Goal: Transaction & Acquisition: Purchase product/service

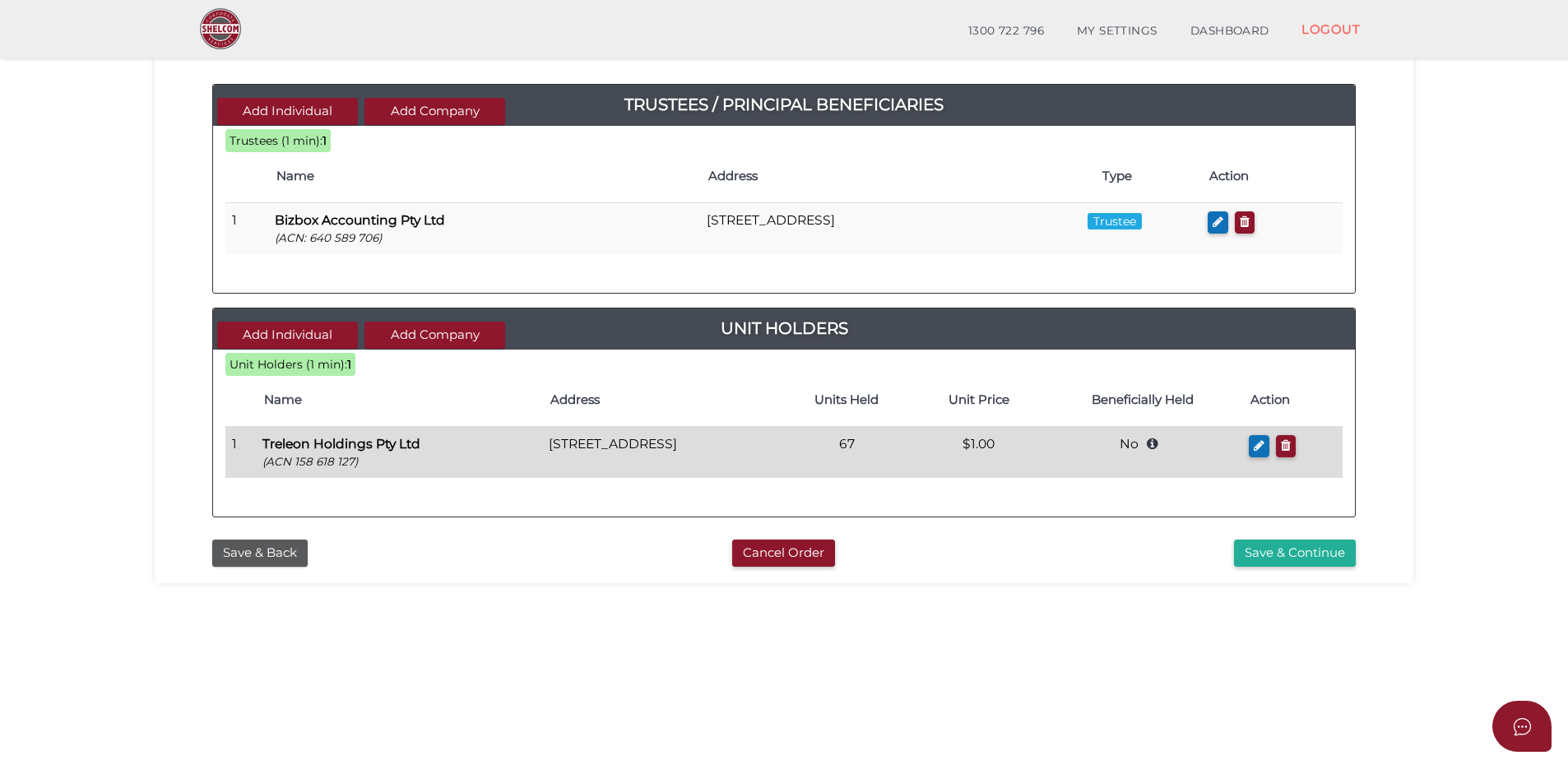
scroll to position [164, 0]
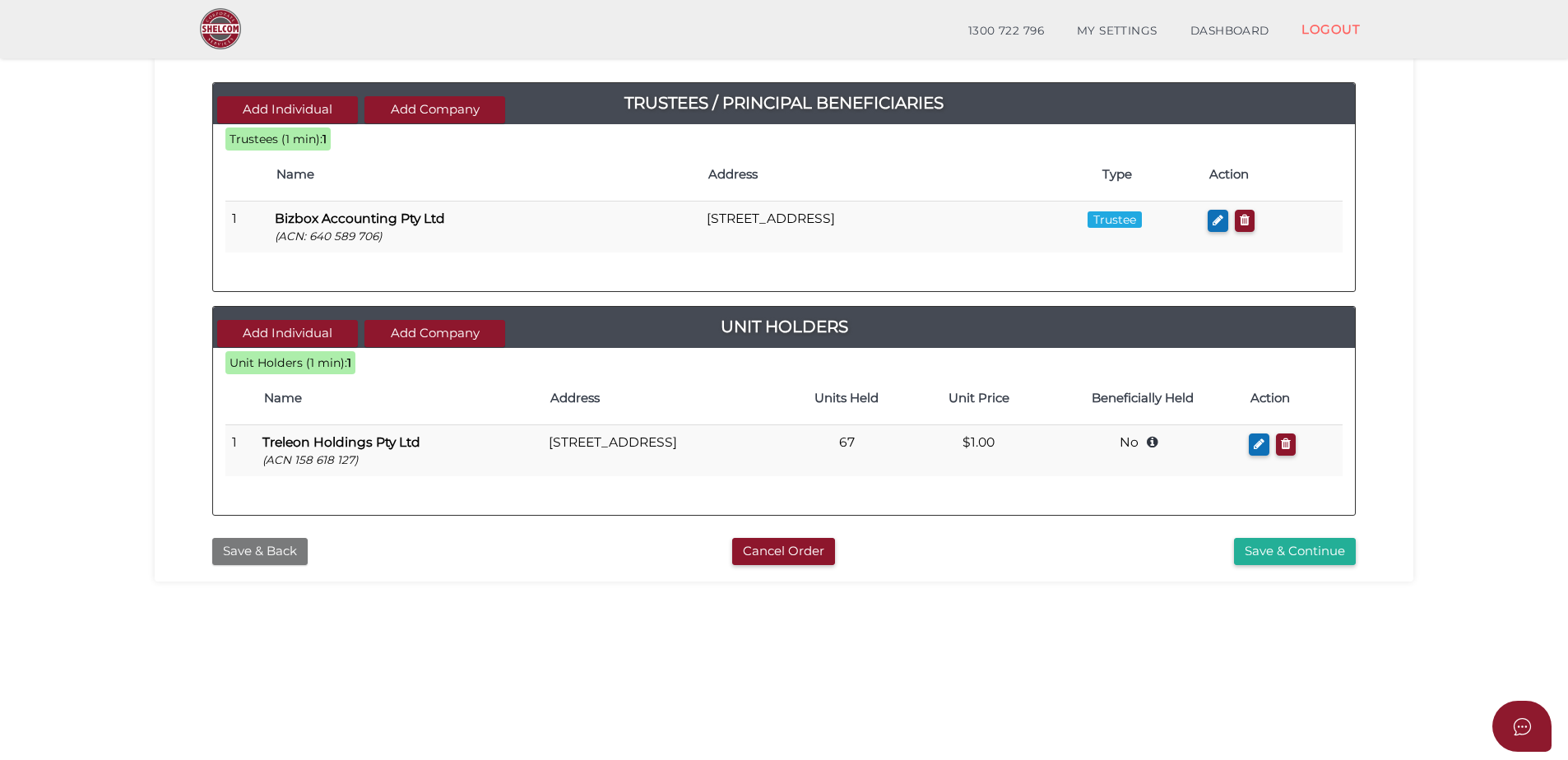
click at [290, 549] on button "Save & Back" at bounding box center [260, 551] width 95 height 27
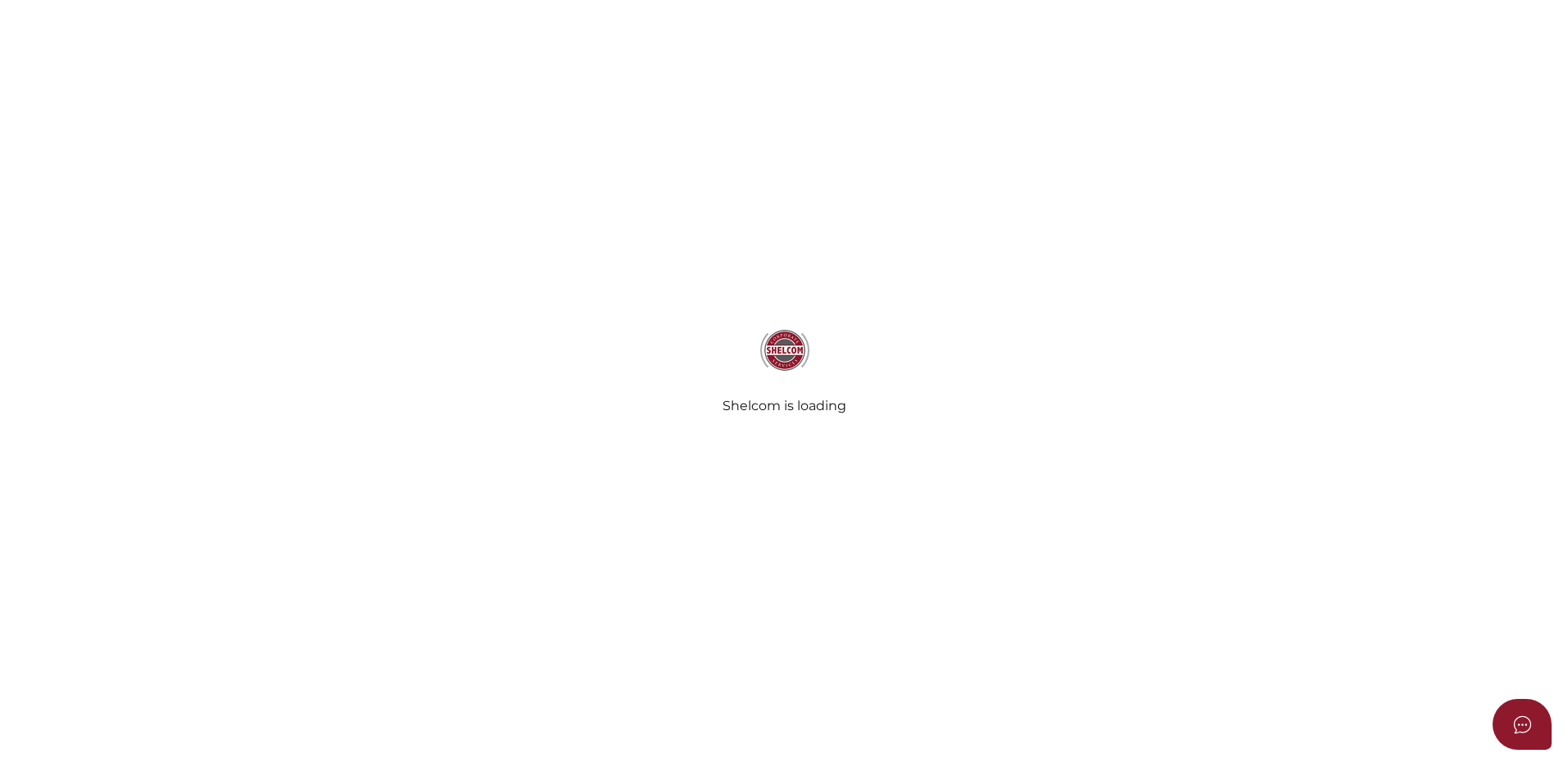
select select "No Folder"
select select "No Binding"
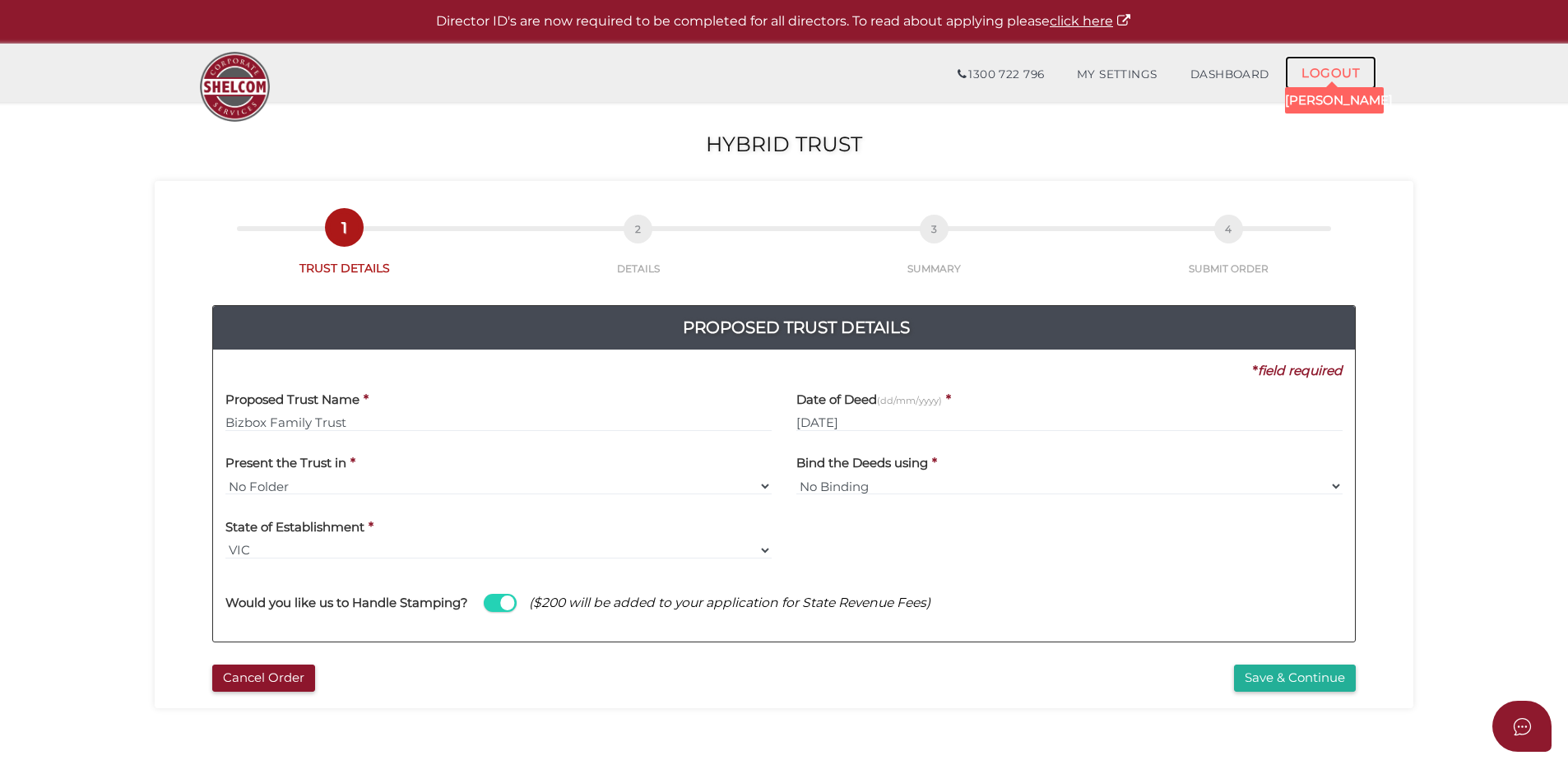
click at [1357, 68] on link "LOGOUT" at bounding box center [1330, 73] width 91 height 34
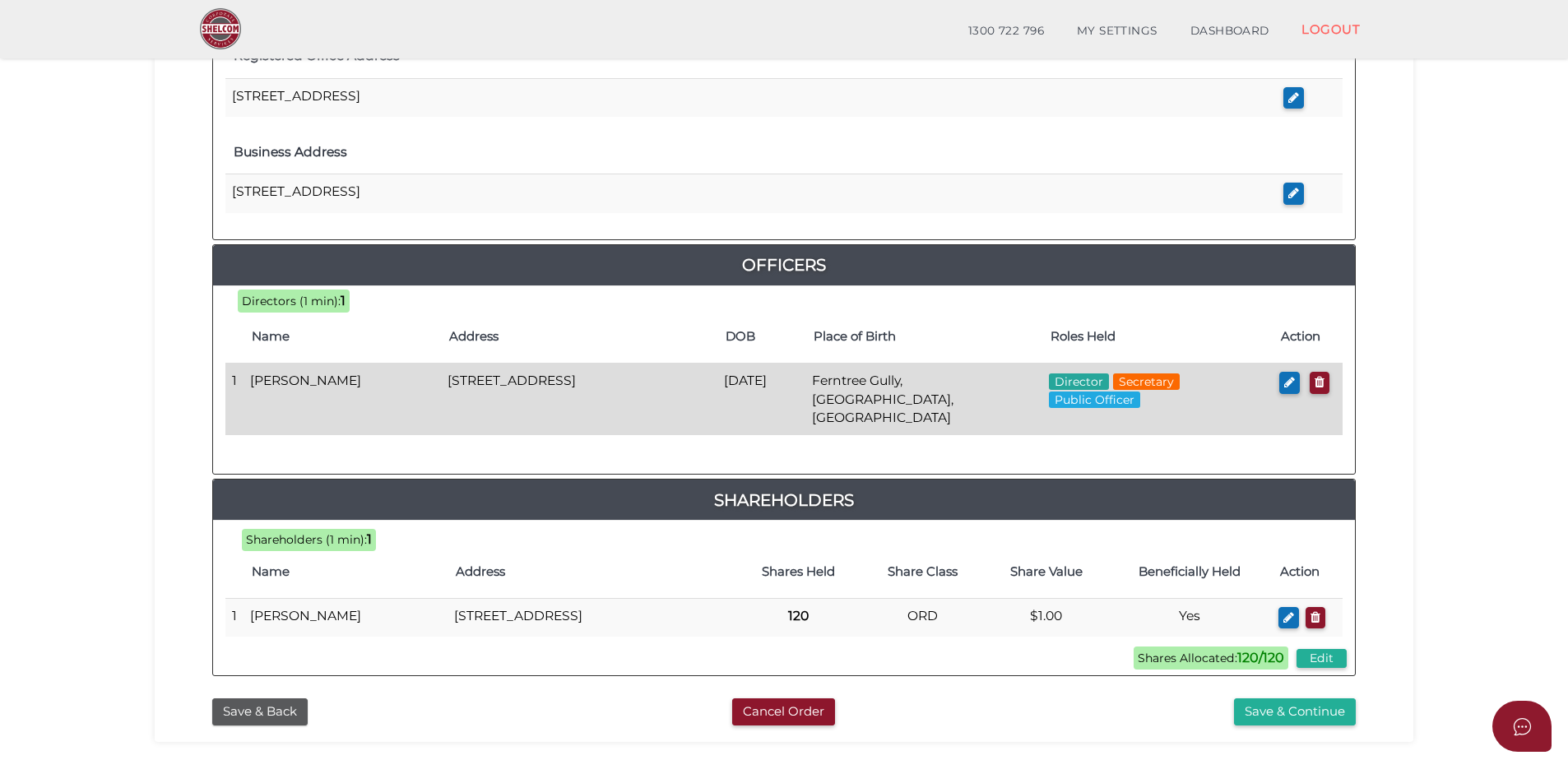
scroll to position [696, 0]
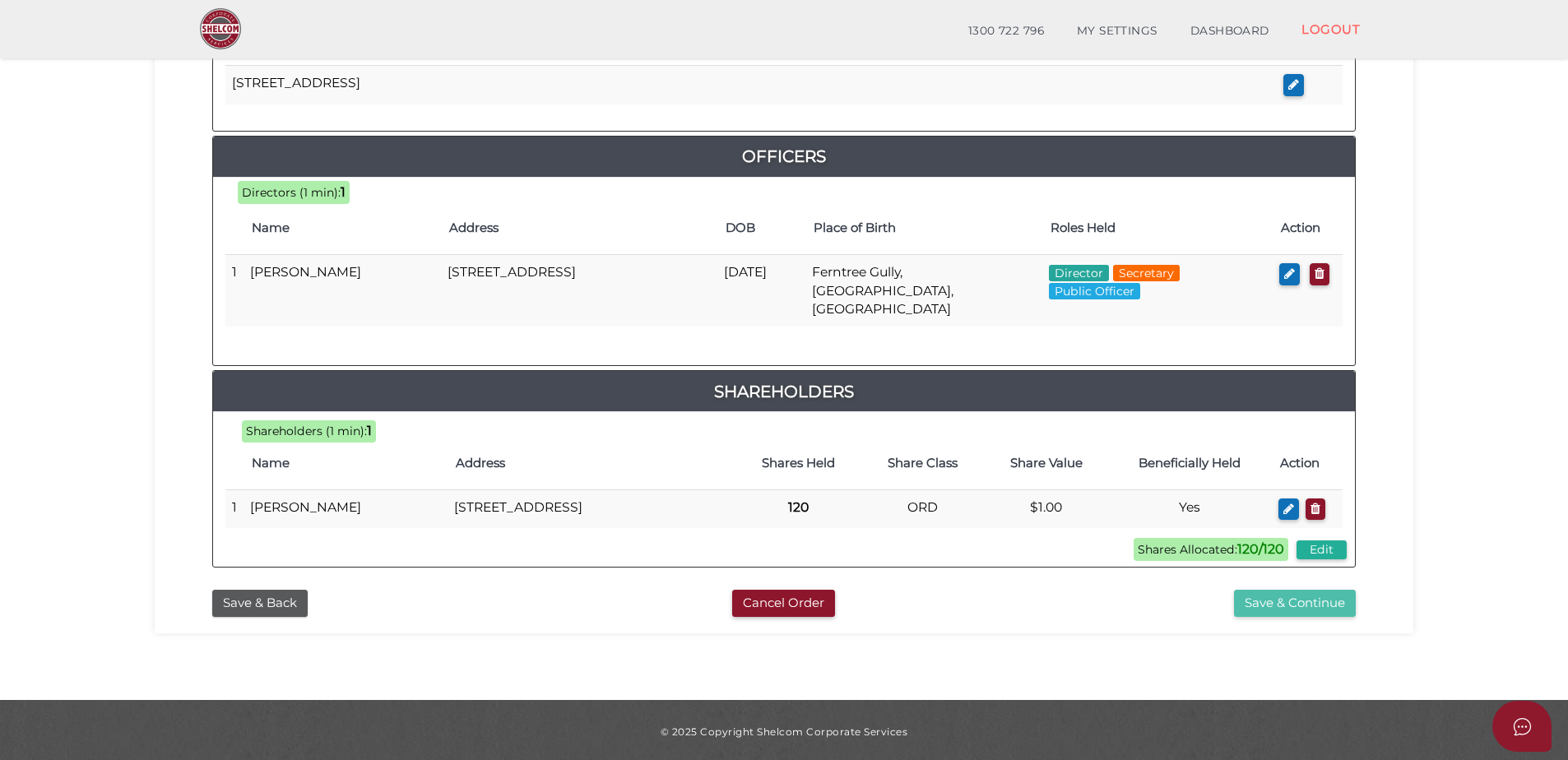
click at [1266, 602] on button "Save & Continue" at bounding box center [1294, 603] width 122 height 27
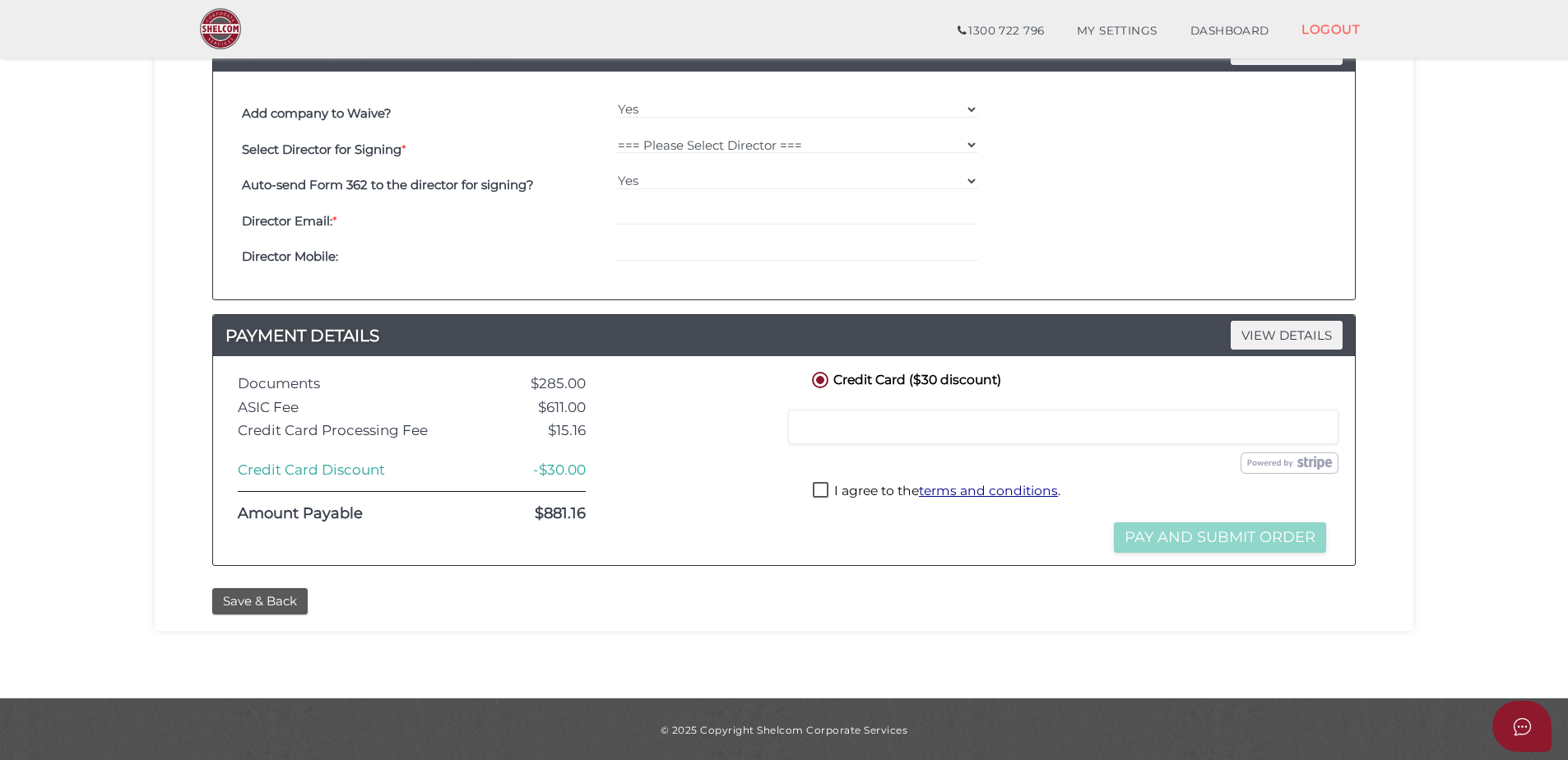
scroll to position [494, 0]
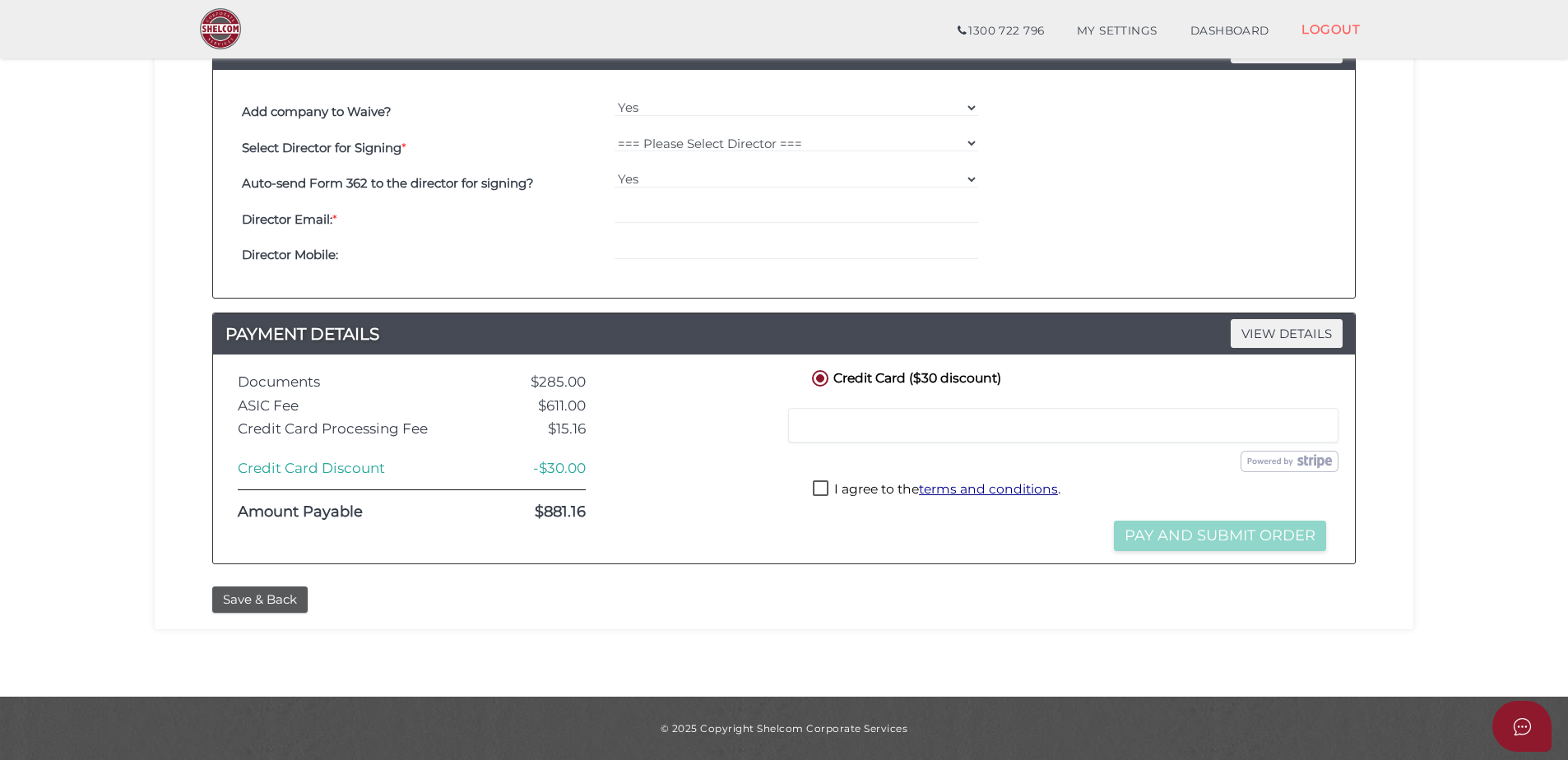
click at [826, 489] on label "I agree to the terms and conditions ." at bounding box center [936, 491] width 247 height 21
checkbox input "true"
click at [851, 434] on div at bounding box center [1063, 426] width 550 height 35
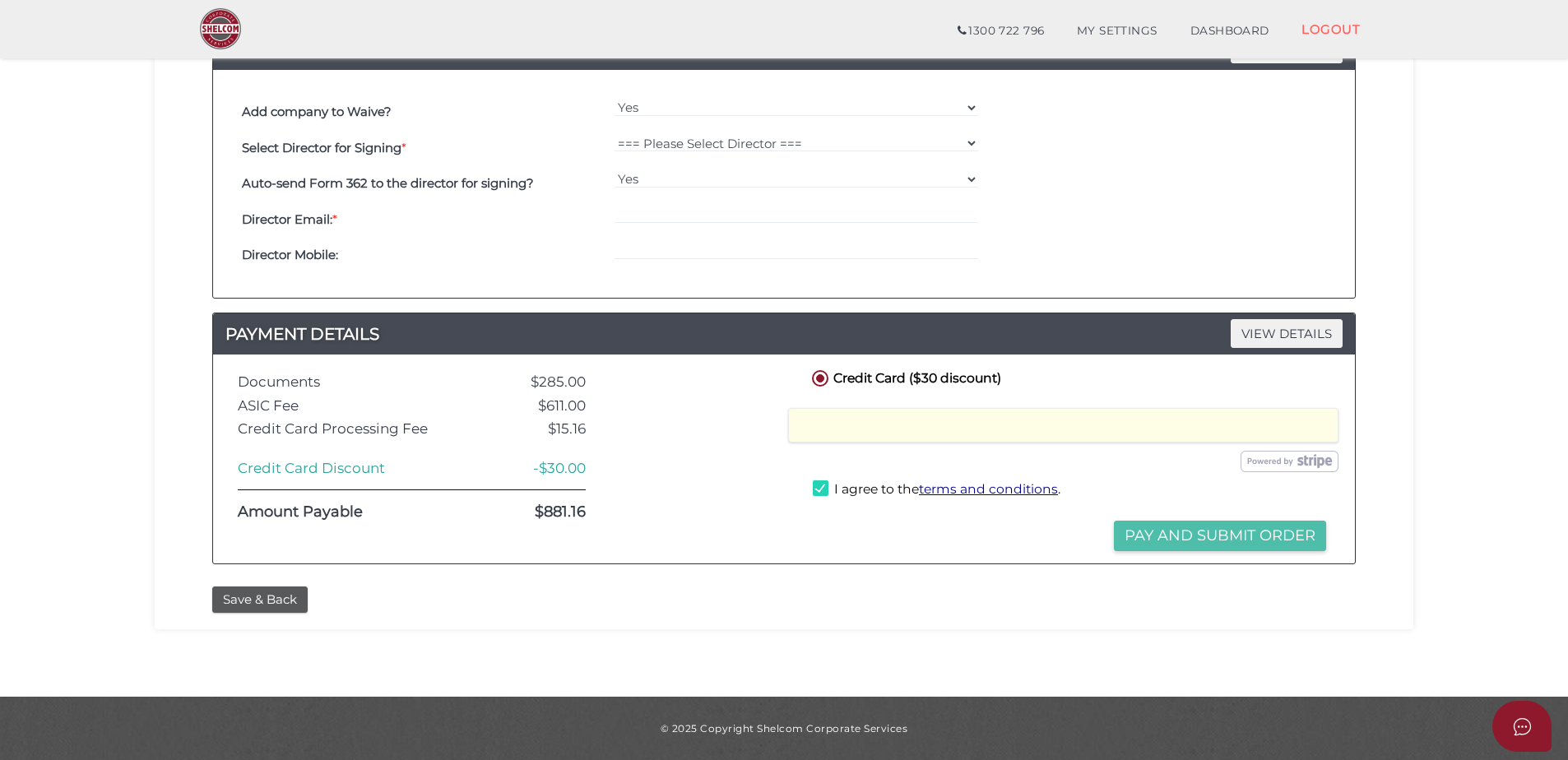
click at [1261, 533] on button "Pay and Submit Order" at bounding box center [1219, 535] width 213 height 31
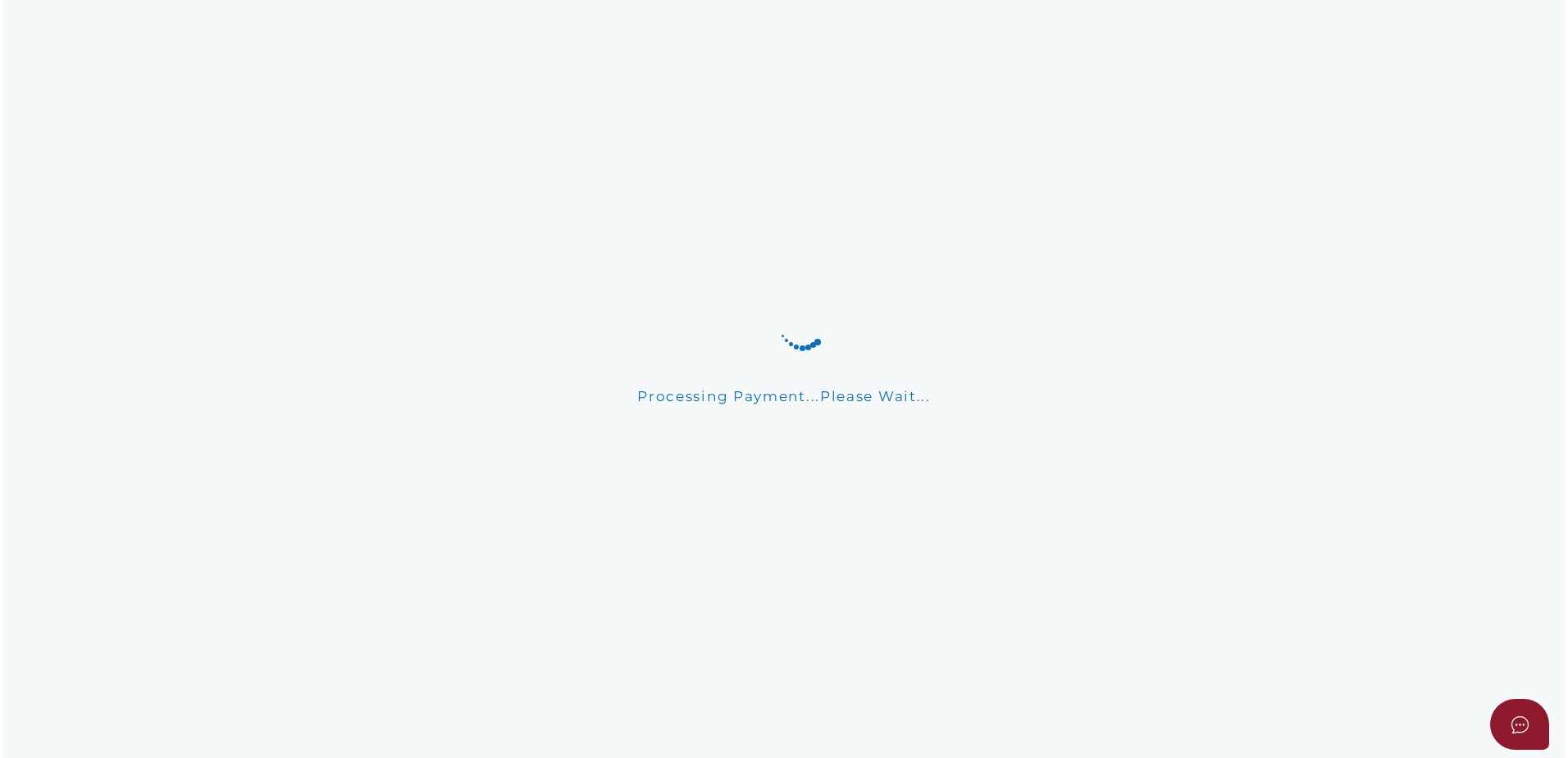
scroll to position [0, 0]
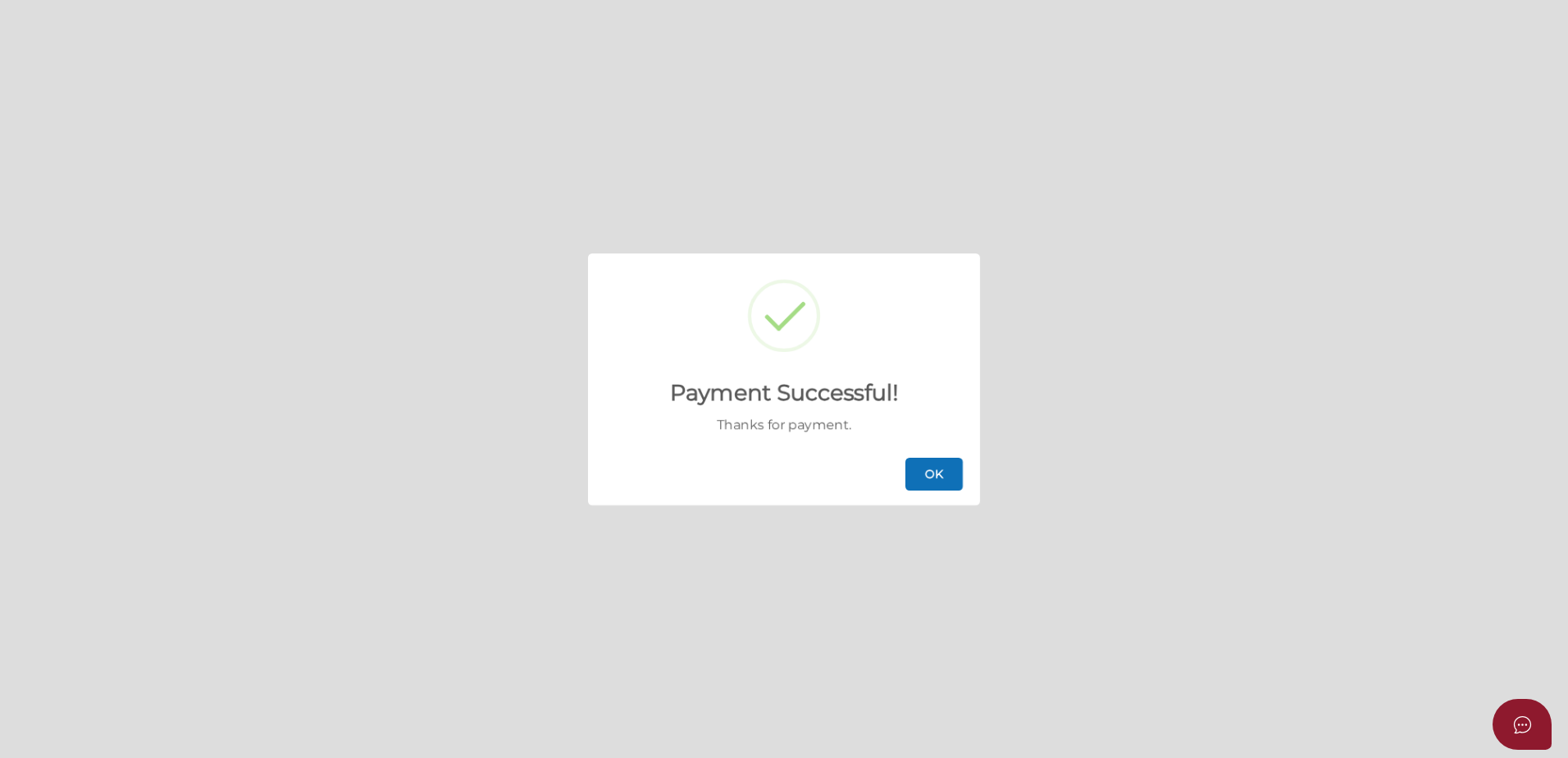
drag, startPoint x: 937, startPoint y: 466, endPoint x: 958, endPoint y: 461, distance: 21.6
click at [939, 466] on button "OK" at bounding box center [934, 475] width 58 height 33
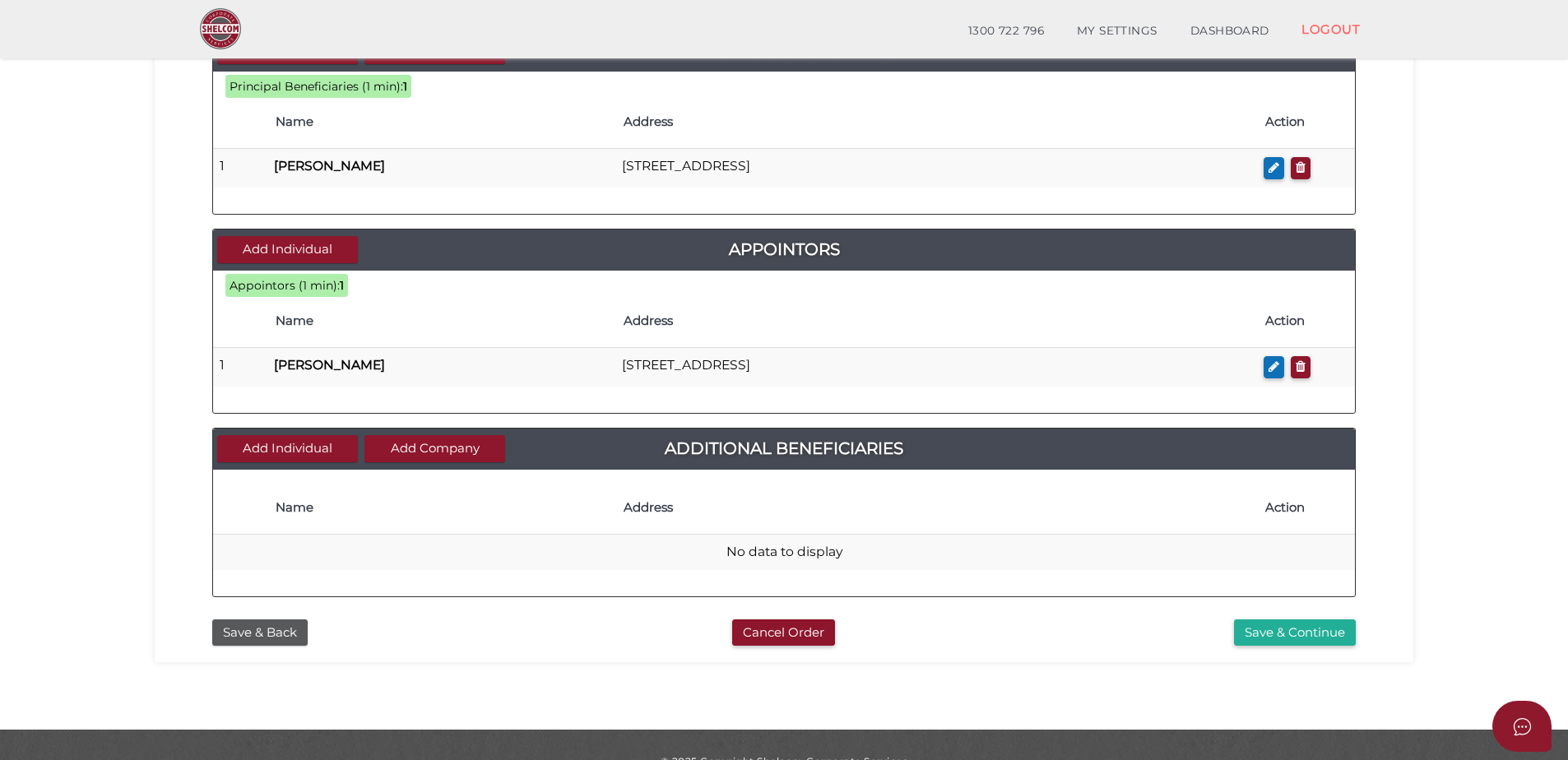
scroll to position [660, 0]
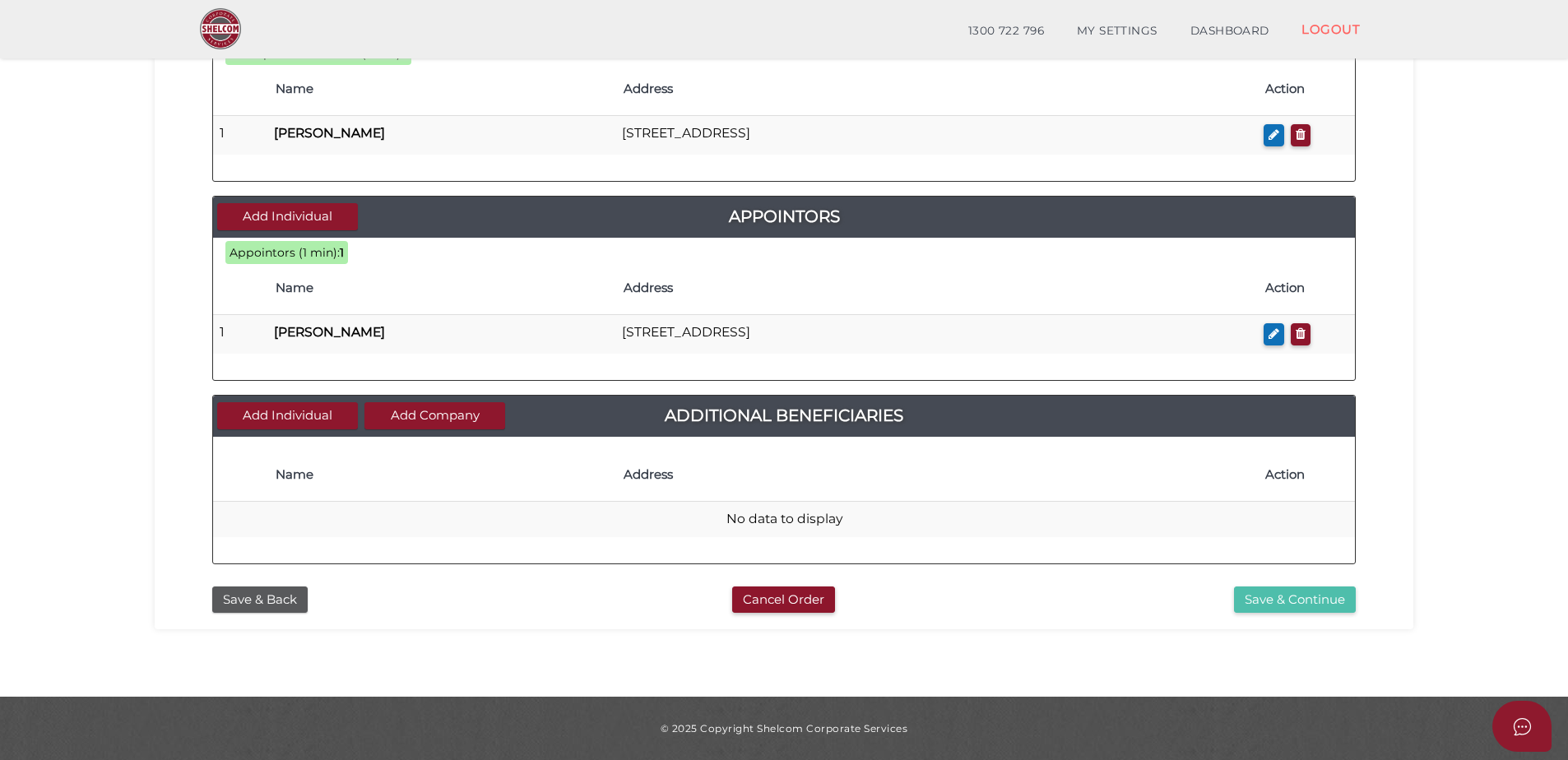
click at [1246, 601] on button "Save & Continue" at bounding box center [1294, 600] width 122 height 27
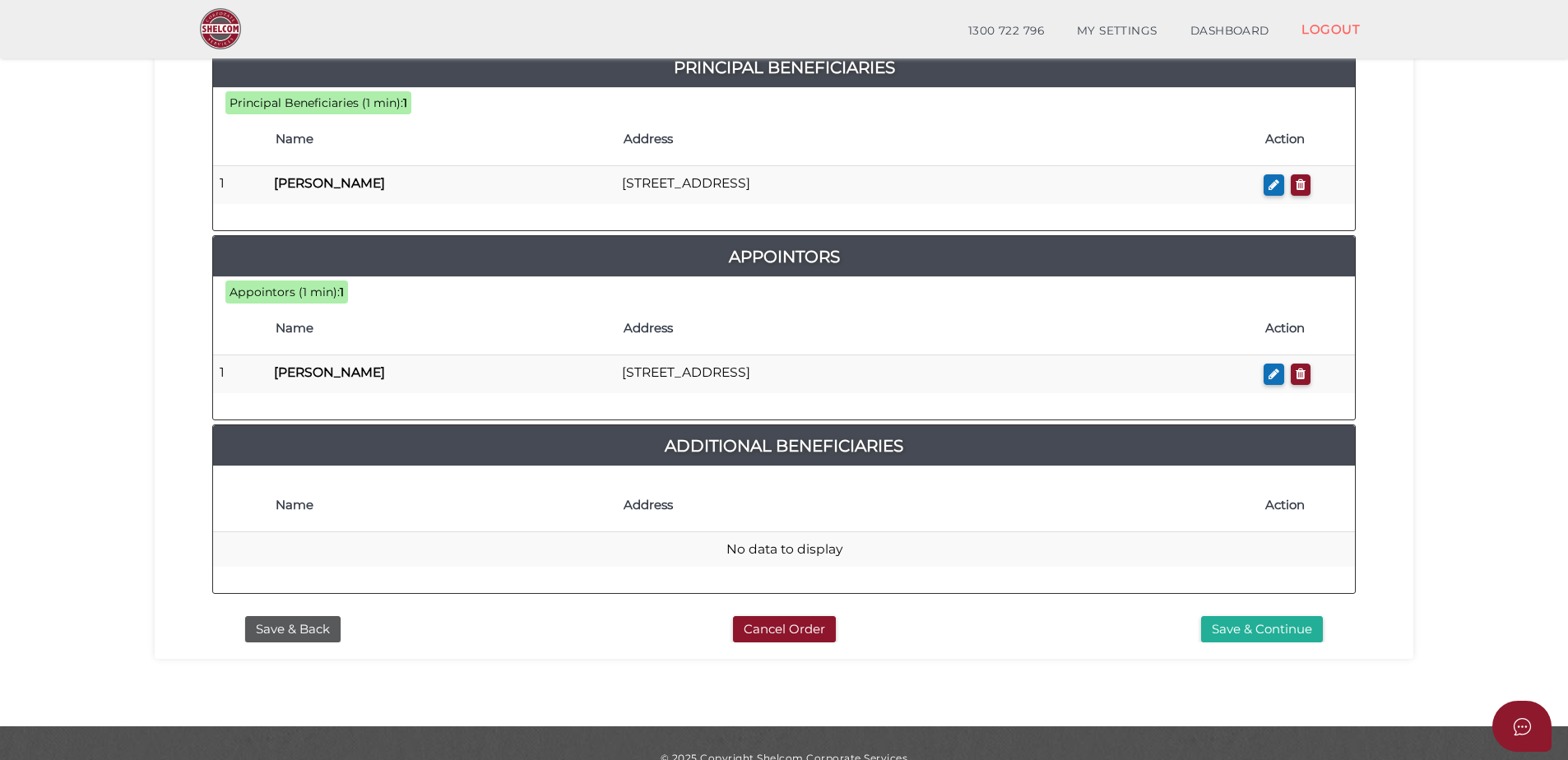
scroll to position [824, 0]
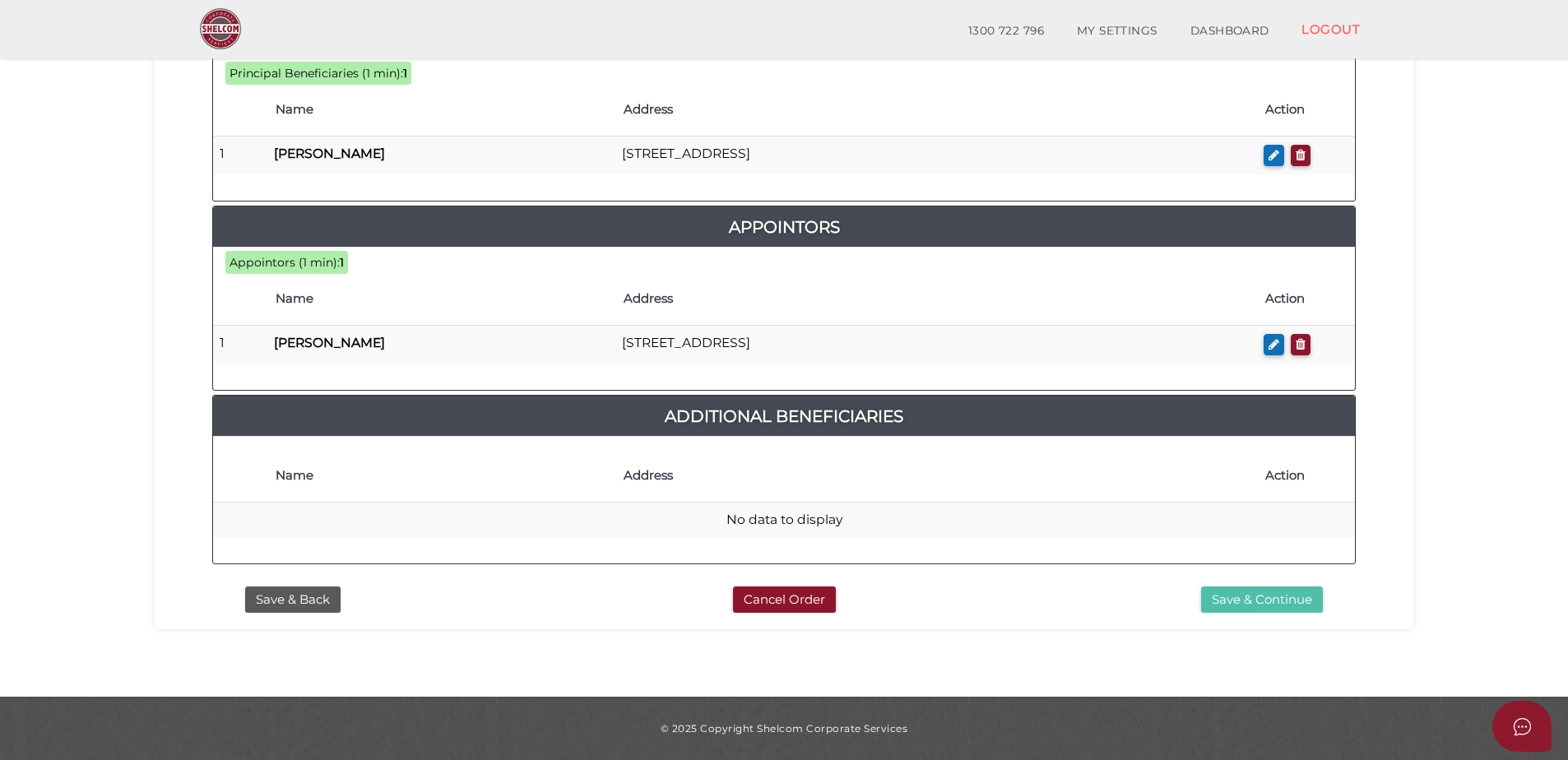
click at [1239, 588] on button "Save & Continue" at bounding box center [1261, 600] width 122 height 27
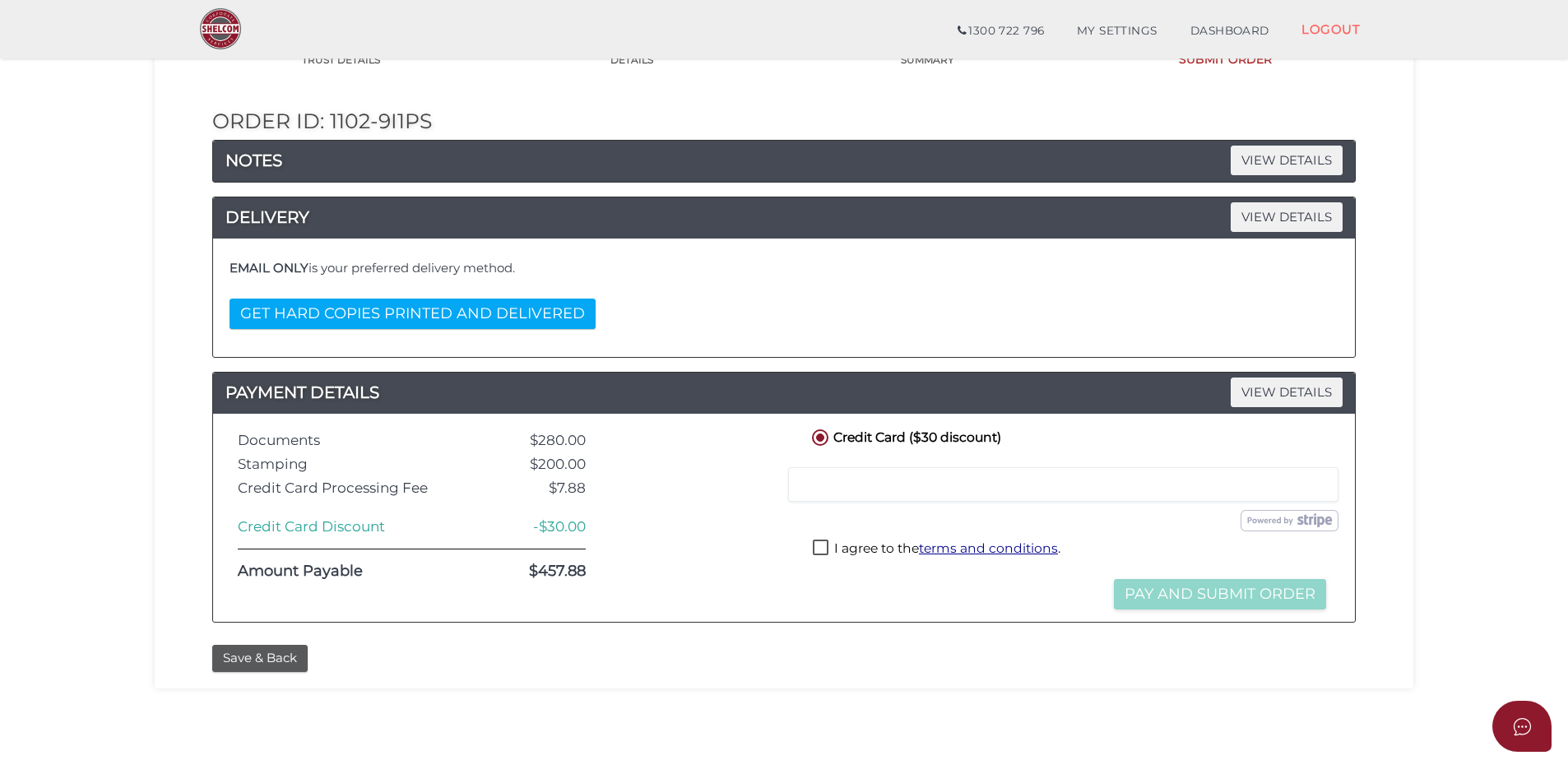
scroll to position [369, 0]
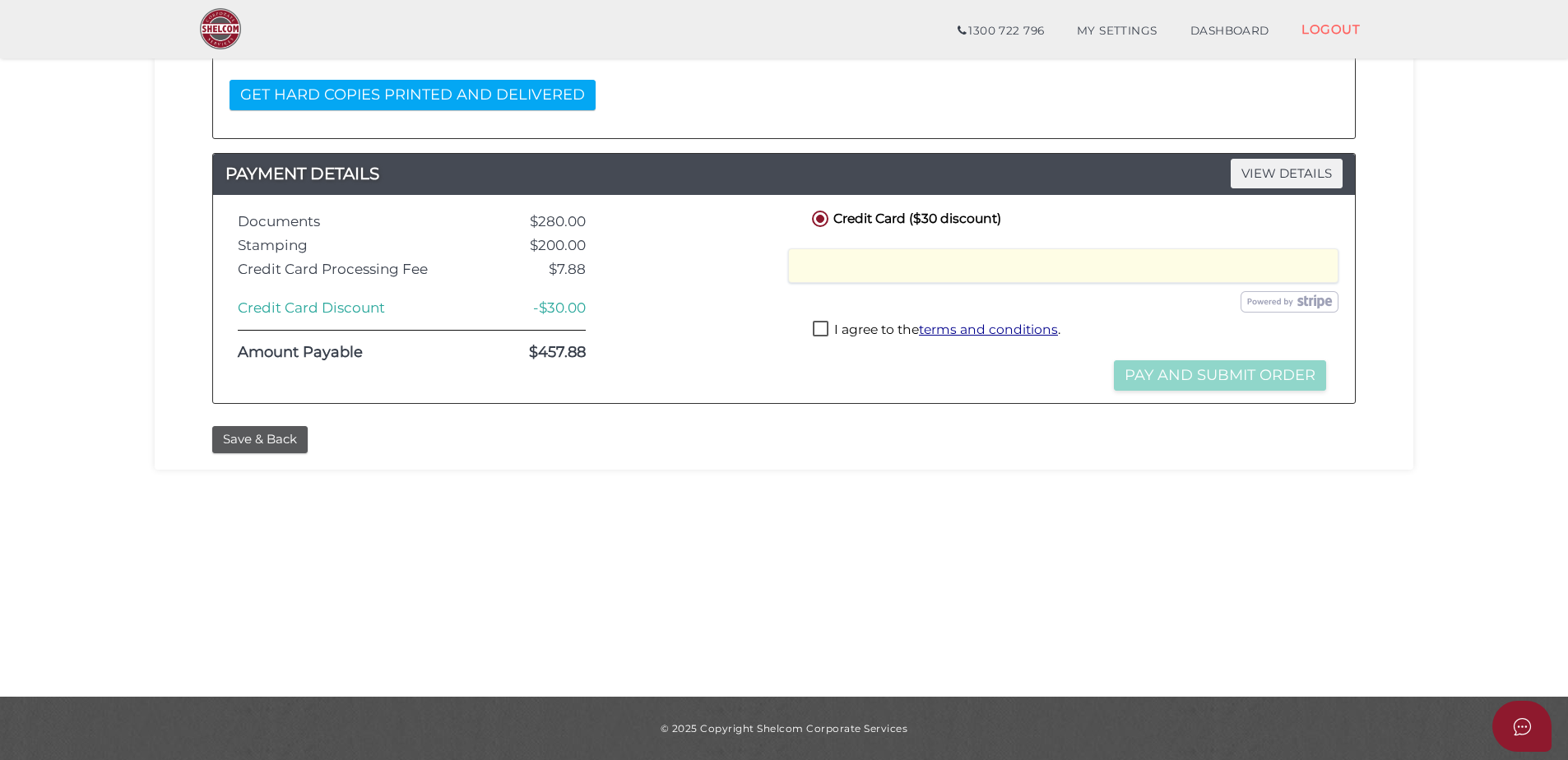
drag, startPoint x: 824, startPoint y: 331, endPoint x: 833, endPoint y: 331, distance: 9.0
click at [824, 331] on label "I agree to the terms and conditions ." at bounding box center [936, 331] width 247 height 21
checkbox input "true"
drag, startPoint x: 1178, startPoint y: 372, endPoint x: 920, endPoint y: 380, distance: 258.1
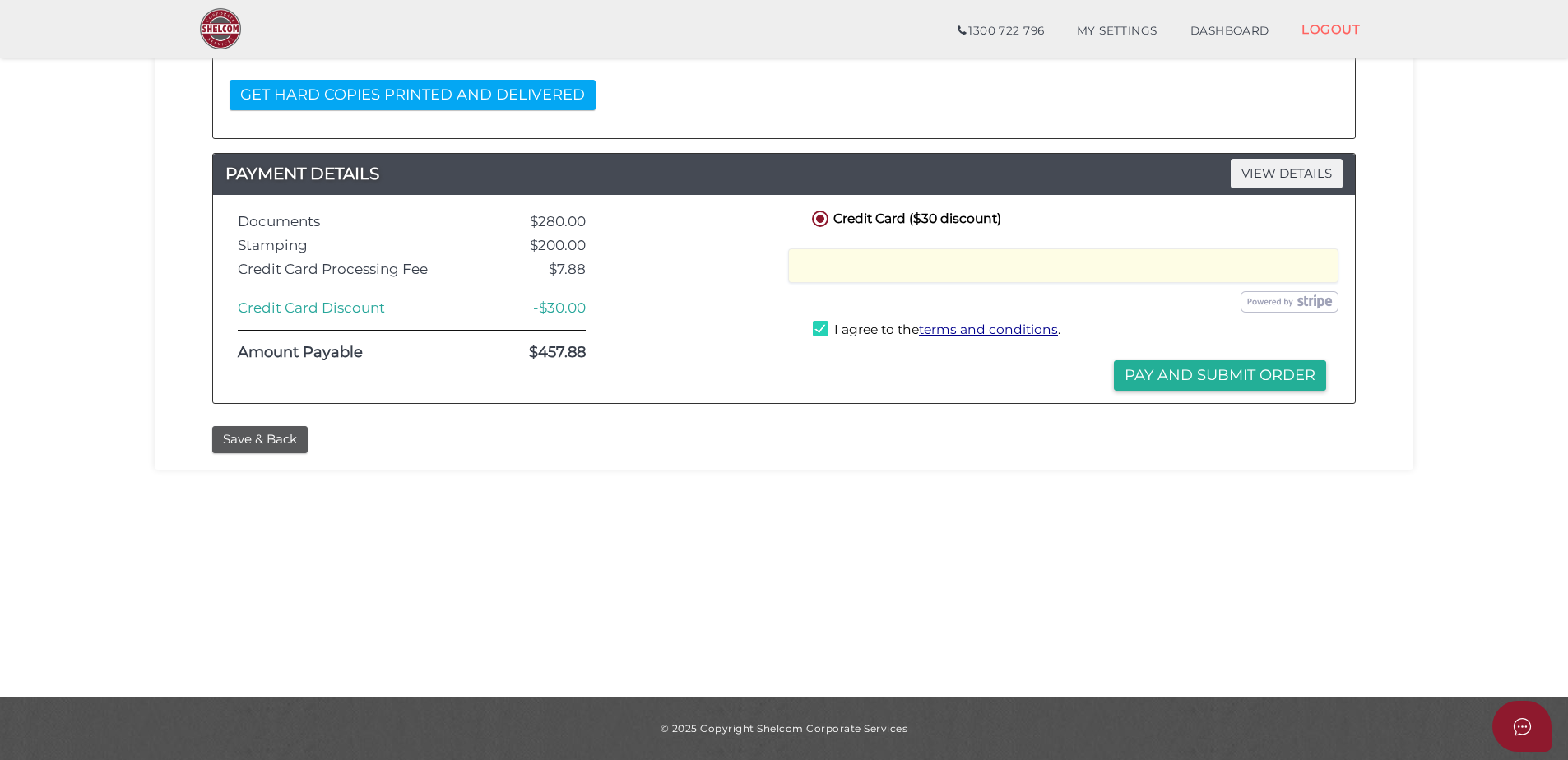
click at [1177, 372] on button "Pay and Submit Order" at bounding box center [1219, 375] width 213 height 31
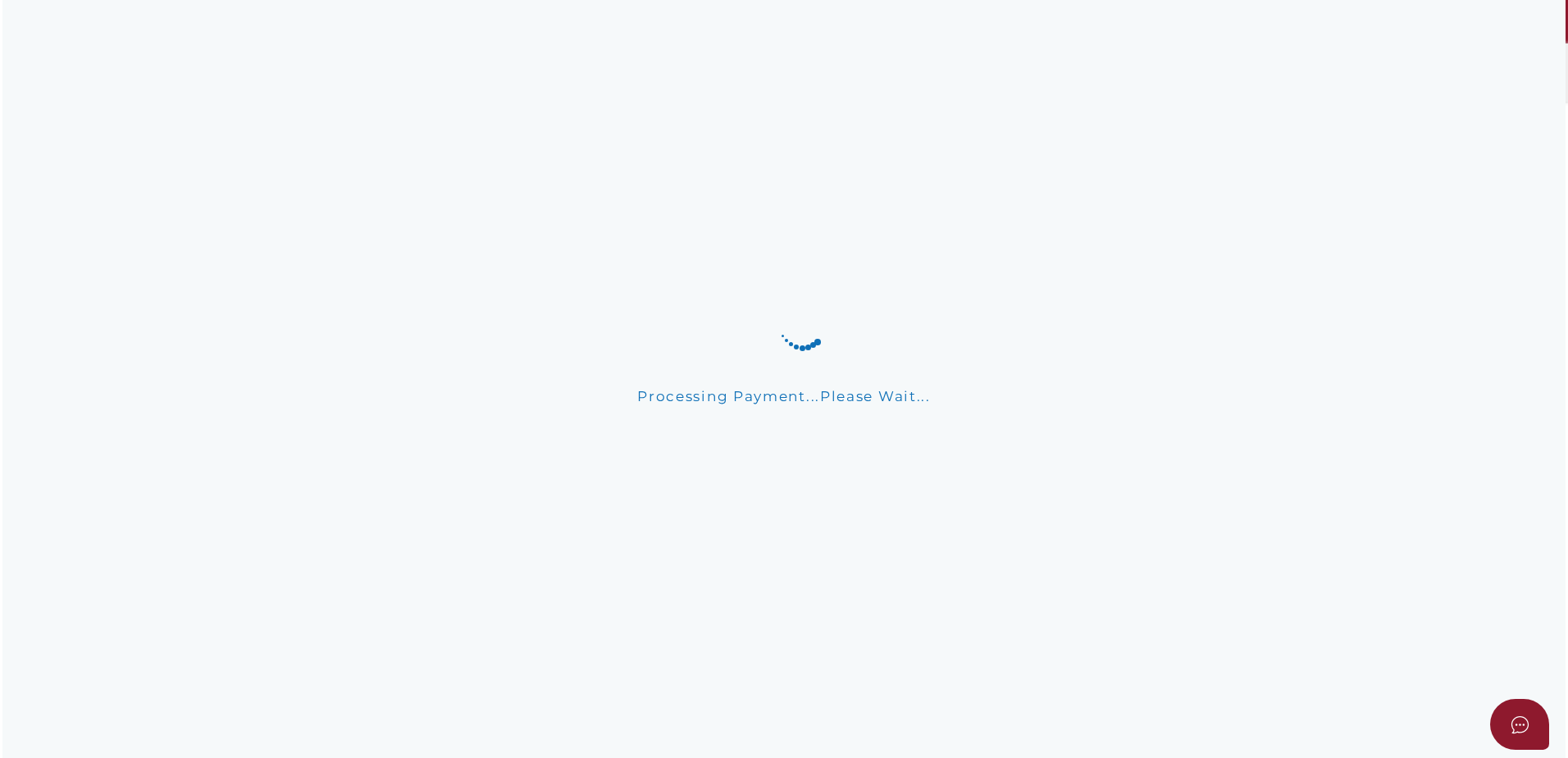
scroll to position [0, 0]
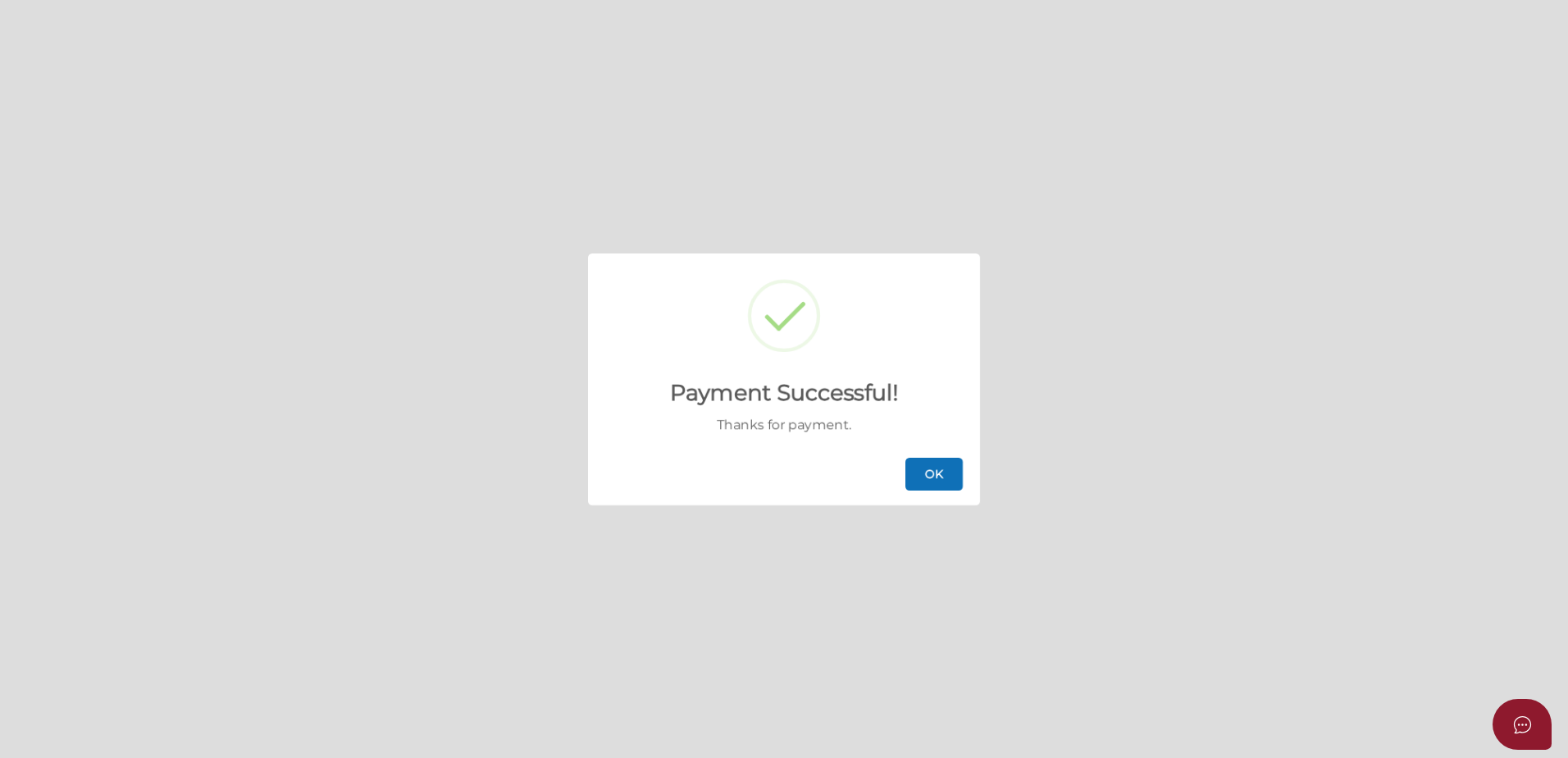
click at [948, 473] on button "OK" at bounding box center [934, 475] width 58 height 33
